Goal: Task Accomplishment & Management: Use online tool/utility

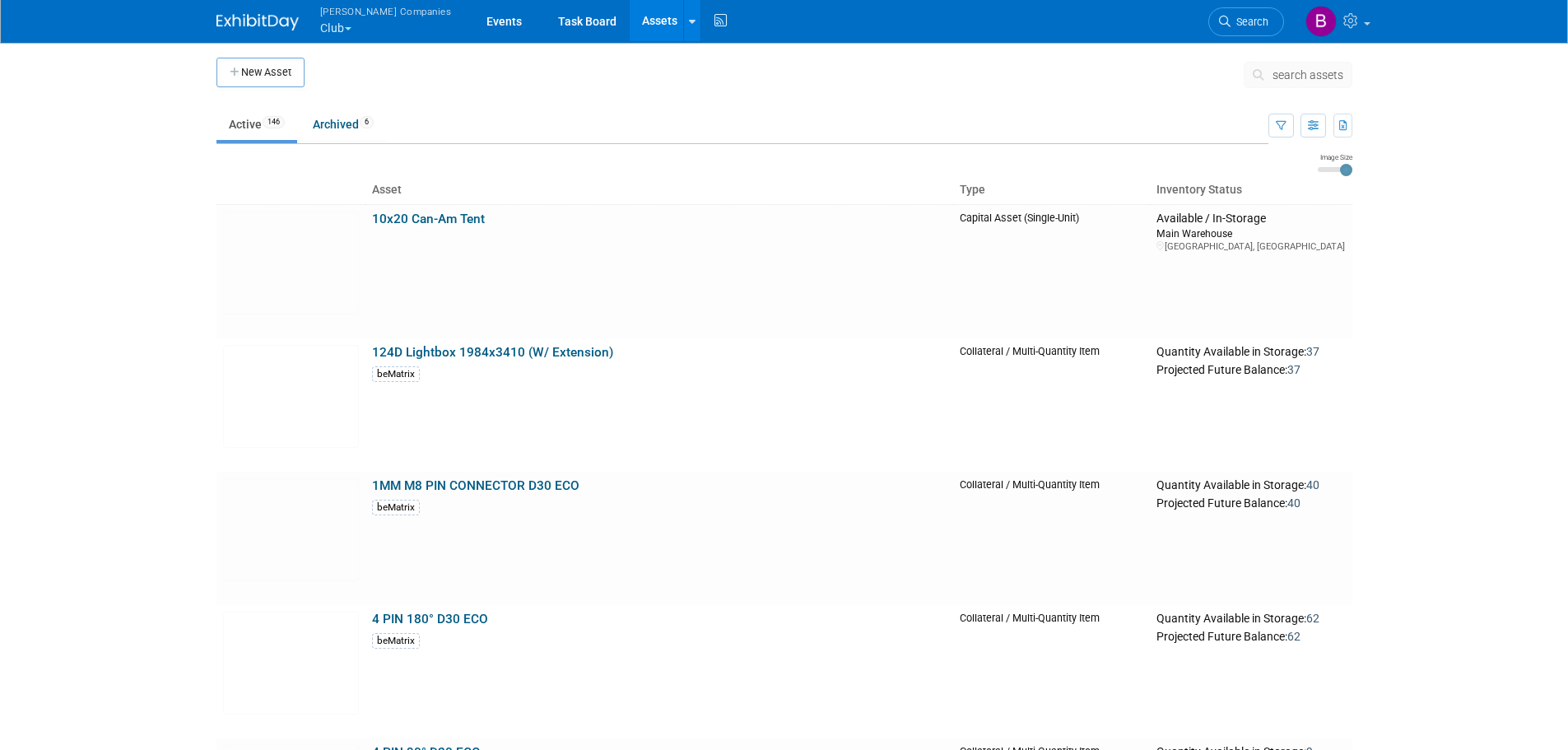
click at [1295, 77] on span "search assets" at bounding box center [1307, 75] width 71 height 13
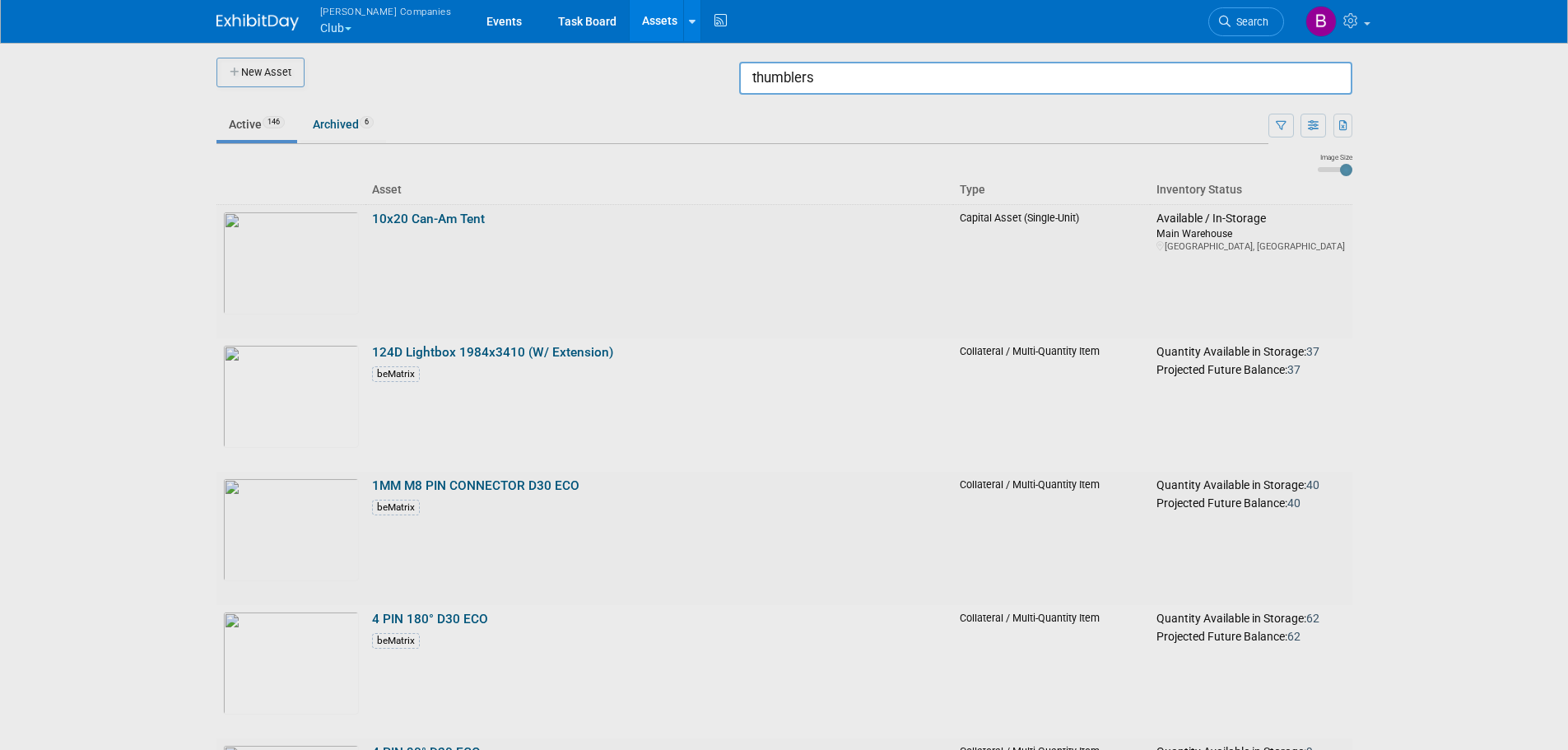
click at [1196, 84] on input "thumblers" at bounding box center [1046, 78] width 613 height 33
click at [769, 82] on input "thumblers" at bounding box center [1046, 78] width 613 height 33
type input "tumblers"
click at [784, 186] on div at bounding box center [784, 375] width 0 height 750
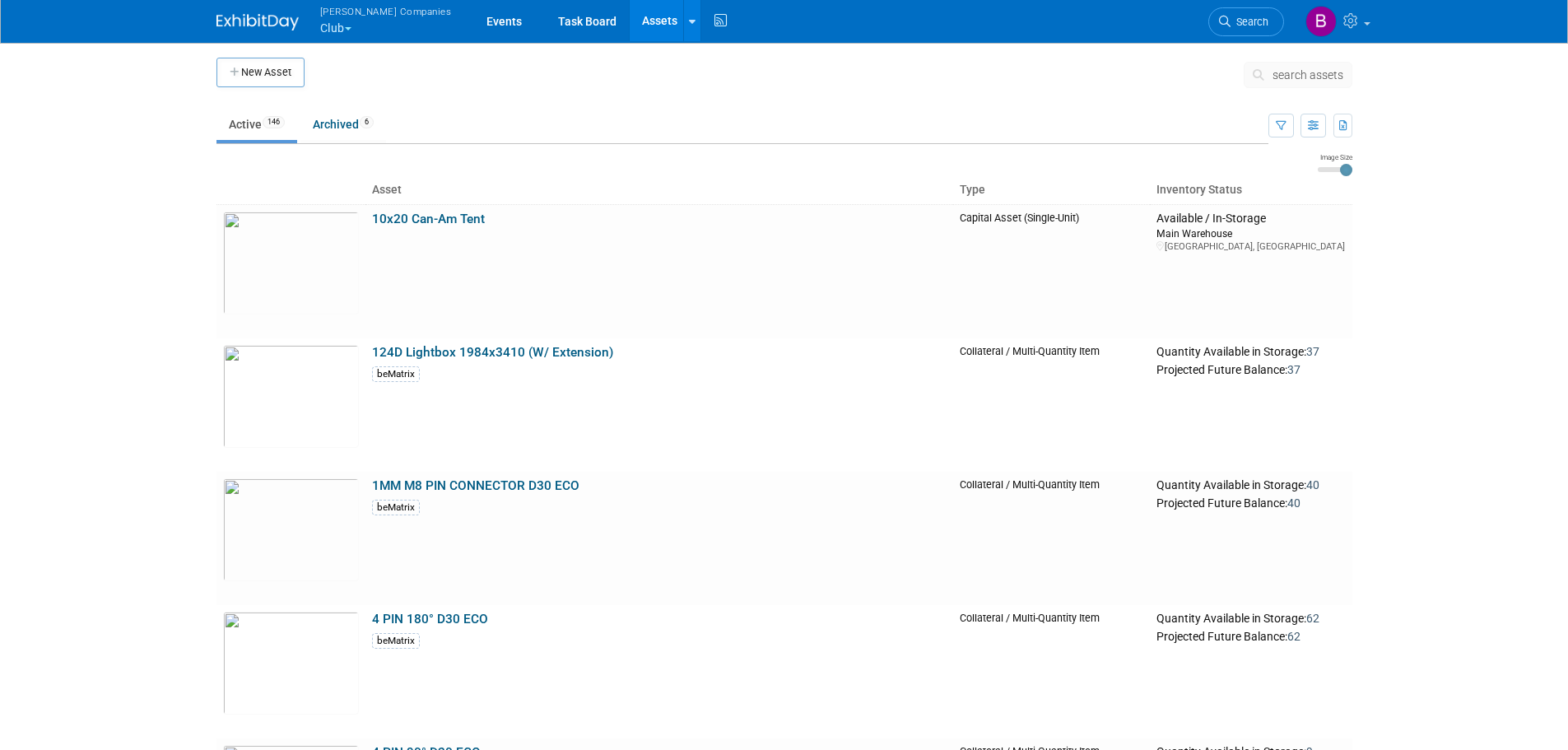
click at [1273, 71] on span "search assets" at bounding box center [1307, 75] width 71 height 13
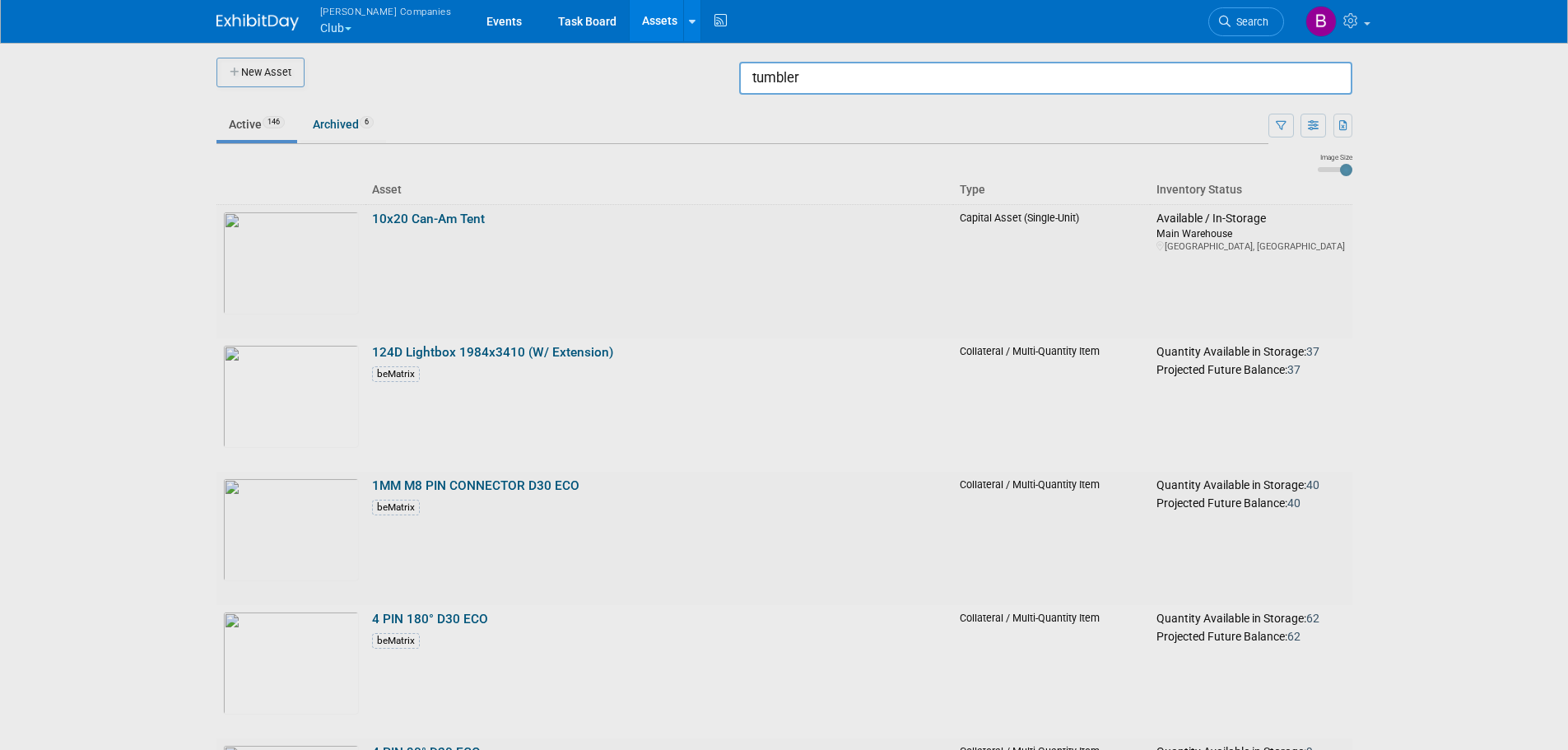
type input "tumblers"
click at [802, 79] on input "tumblers" at bounding box center [1046, 78] width 613 height 33
click at [809, 79] on input "tumblers" at bounding box center [1046, 78] width 613 height 33
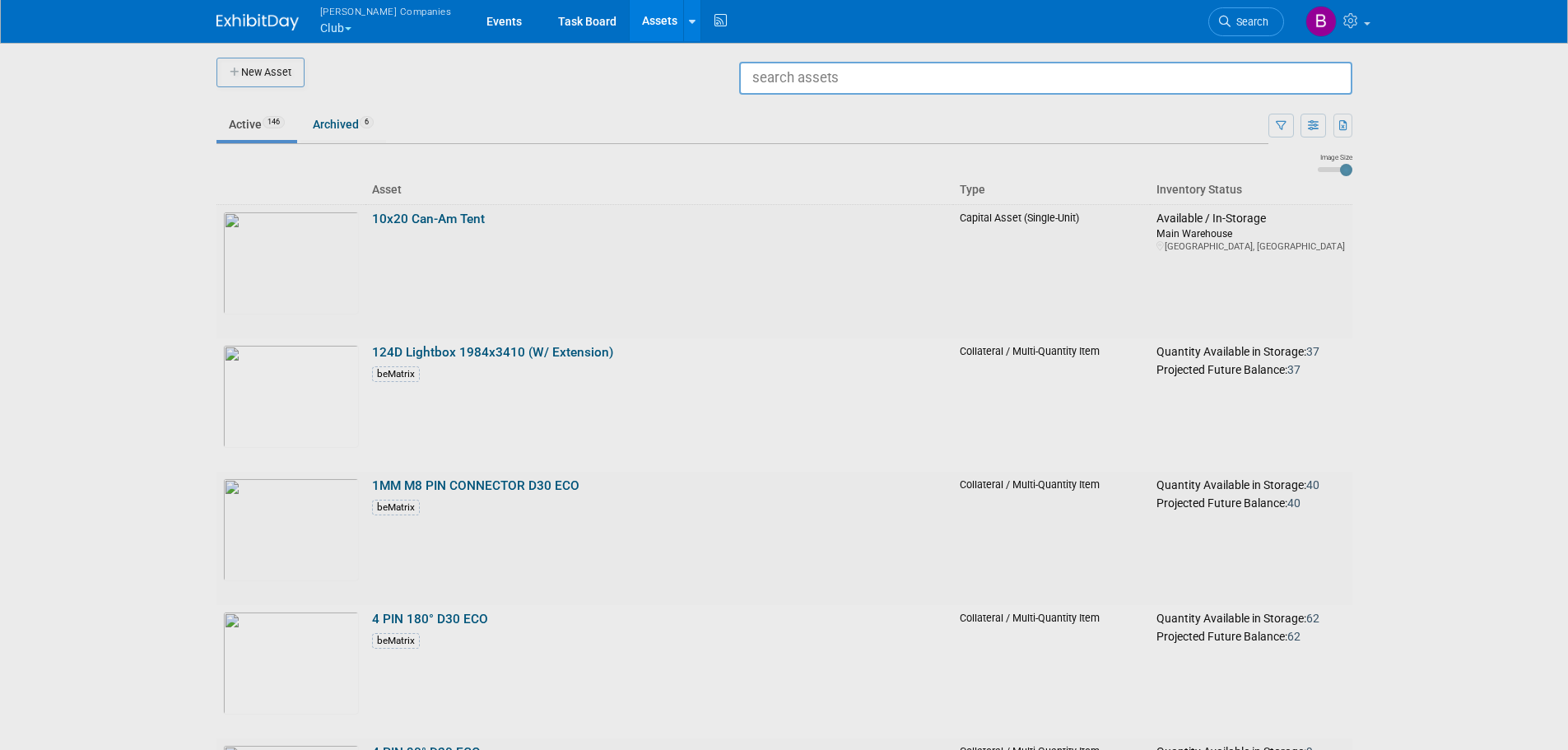
click at [784, 127] on div at bounding box center [784, 375] width 0 height 750
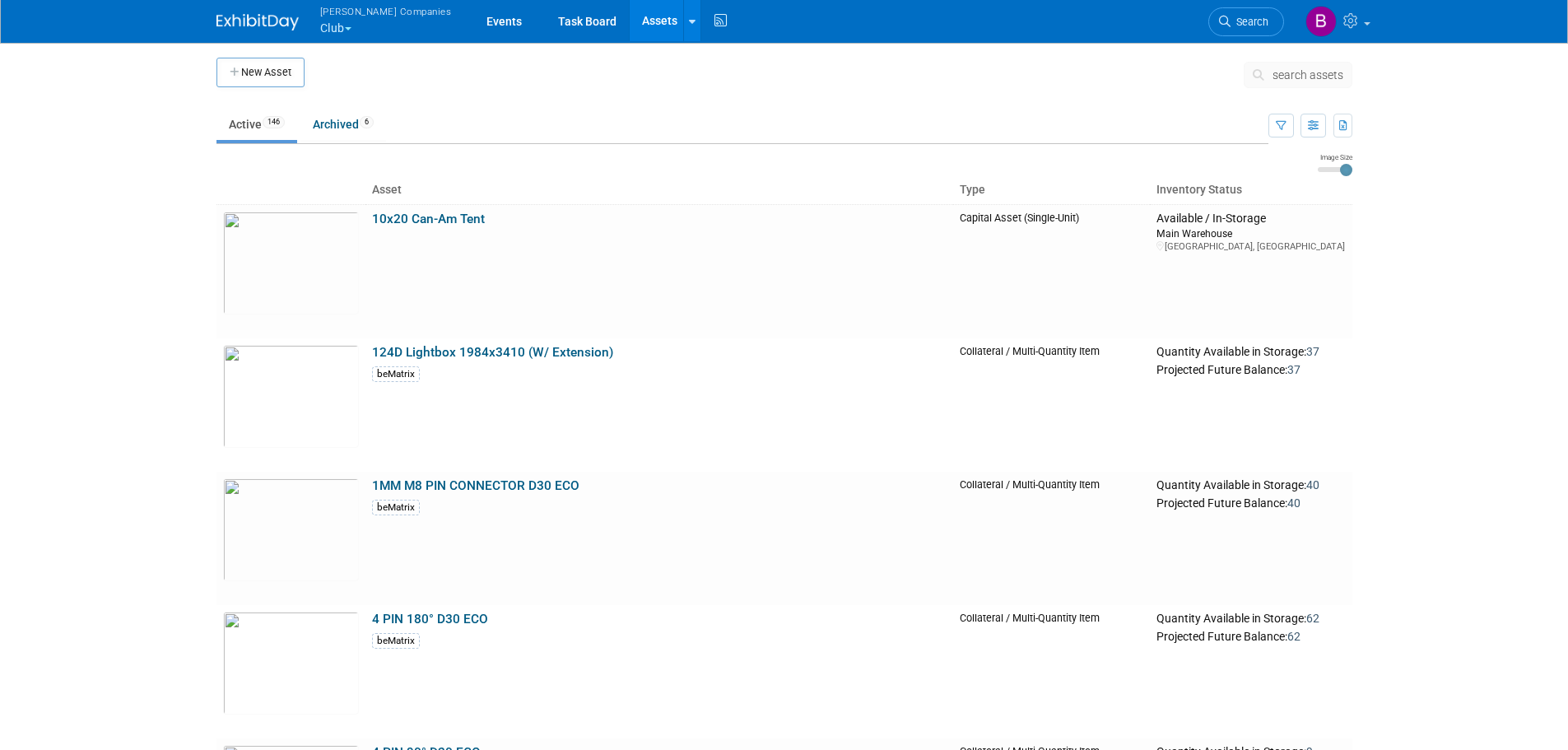
click at [238, 131] on link "Active 146" at bounding box center [256, 123] width 81 height 31
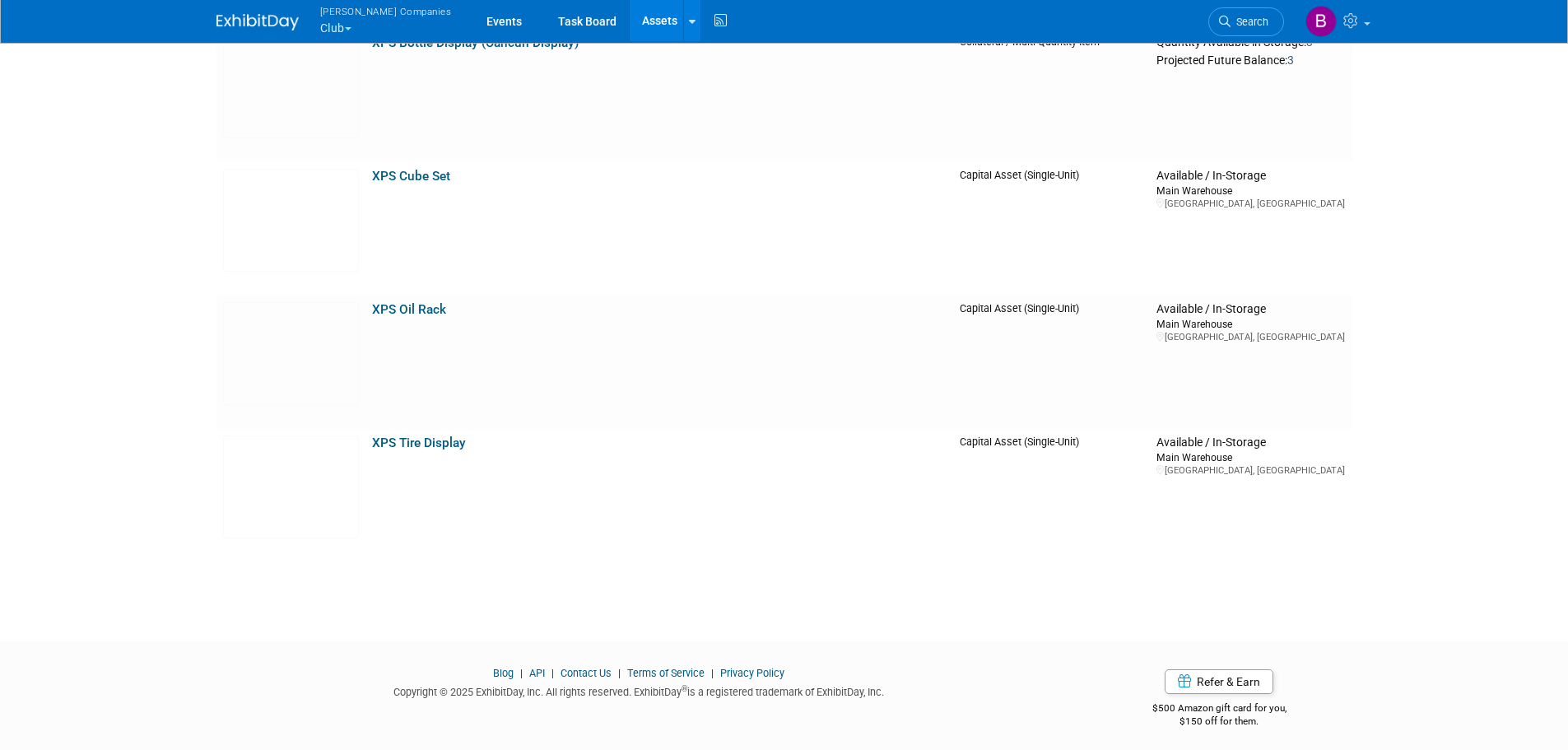
scroll to position [19116, 0]
